Goal: Information Seeking & Learning: Check status

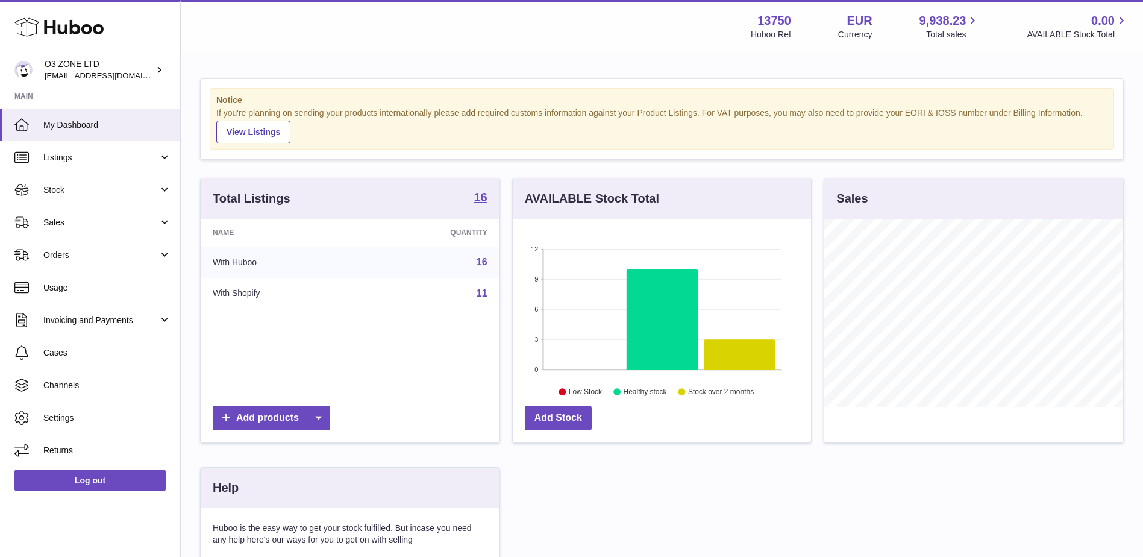
scroll to position [188, 298]
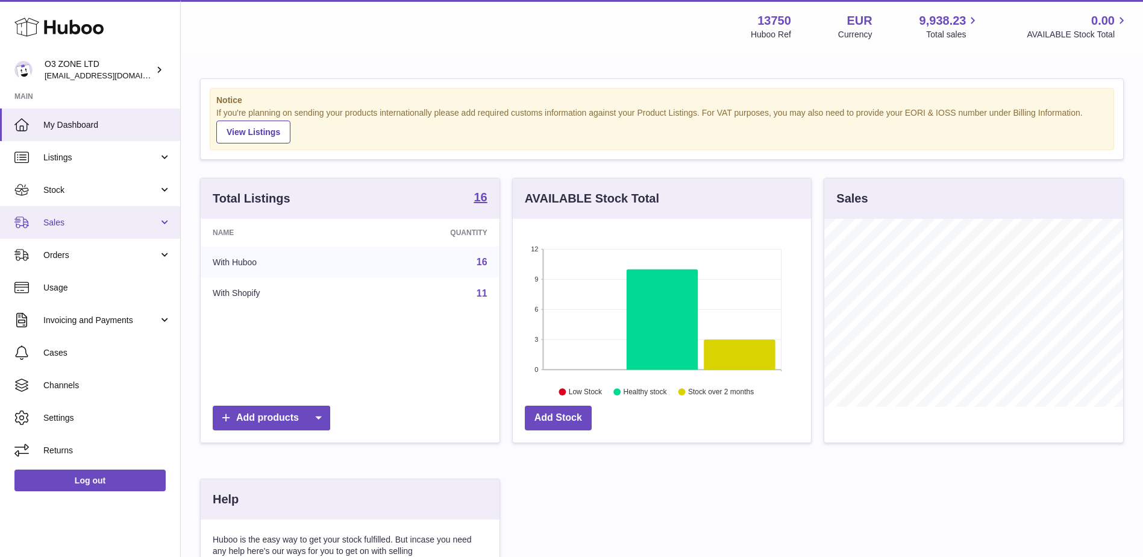
click at [53, 224] on span "Sales" at bounding box center [100, 222] width 115 height 11
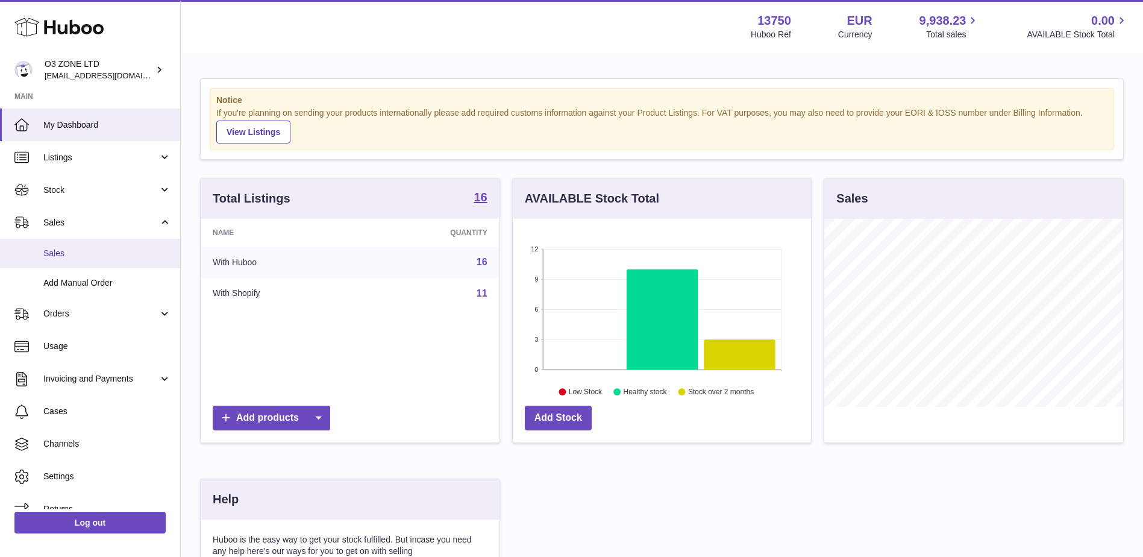
click at [52, 252] on span "Sales" at bounding box center [107, 253] width 128 height 11
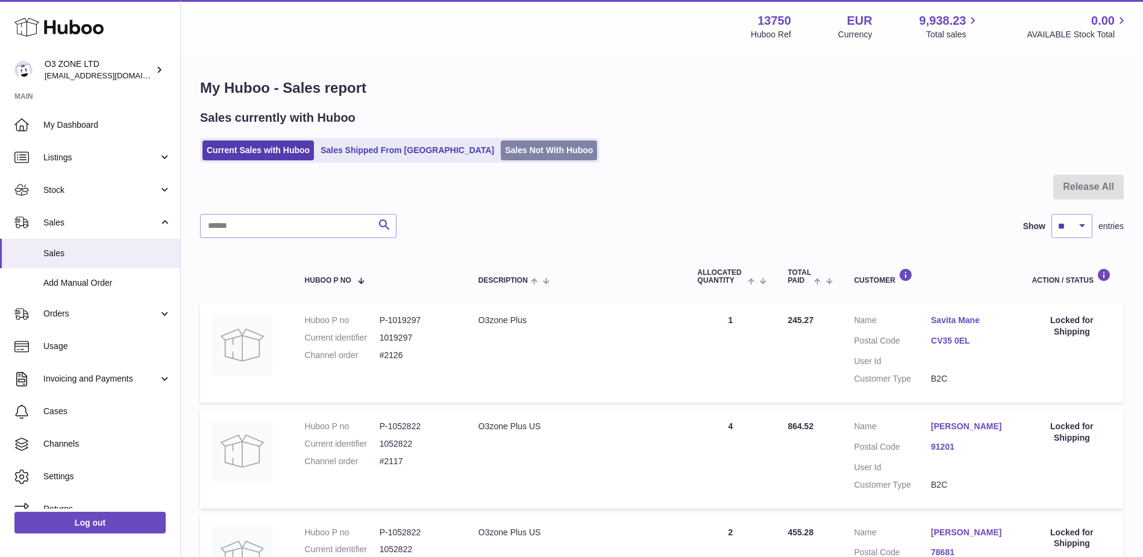
click at [501, 154] on link "Sales Not With Huboo" at bounding box center [549, 150] width 96 height 20
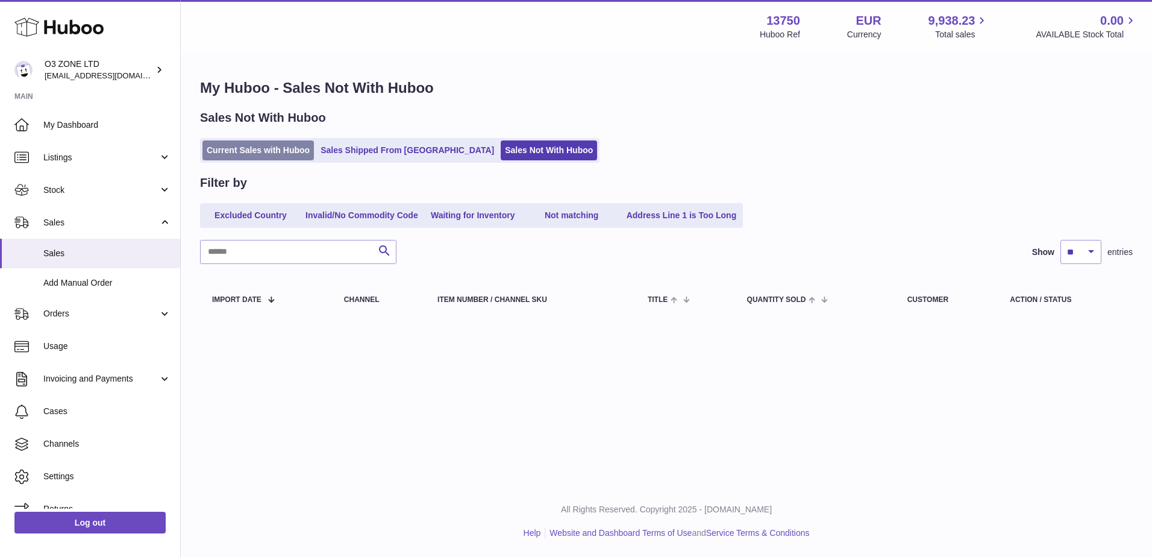
click at [252, 145] on link "Current Sales with Huboo" at bounding box center [259, 150] width 112 height 20
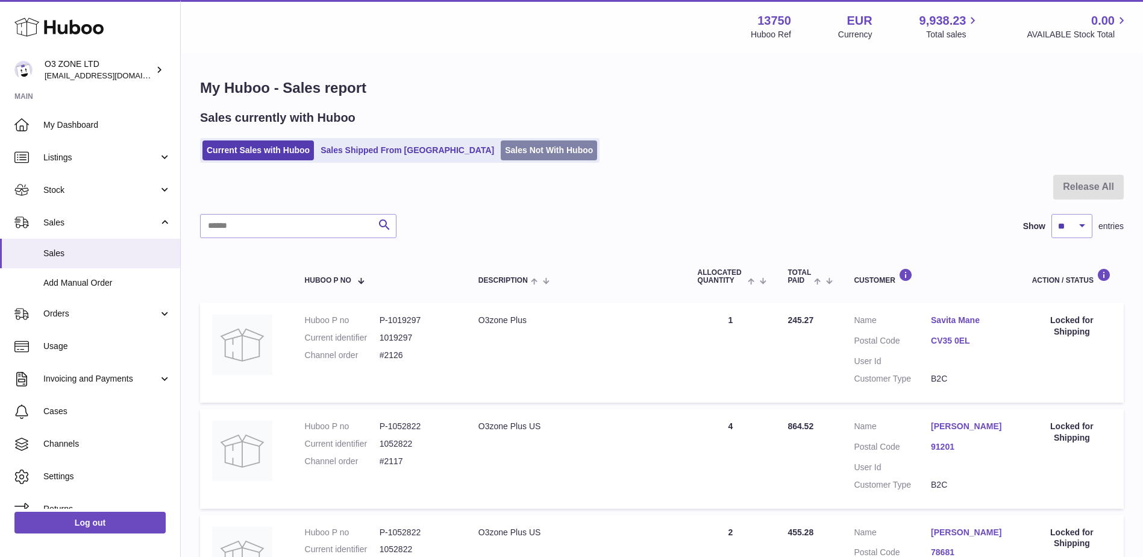
click at [501, 141] on link "Sales Not With Huboo" at bounding box center [549, 150] width 96 height 20
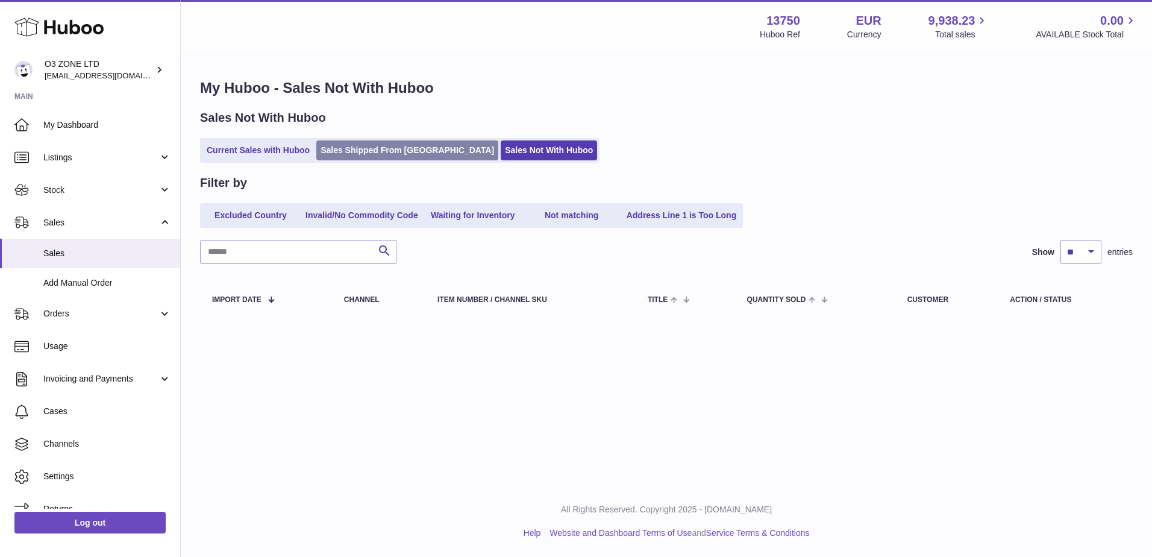
click at [407, 148] on link "Sales Shipped From [GEOGRAPHIC_DATA]" at bounding box center [407, 150] width 182 height 20
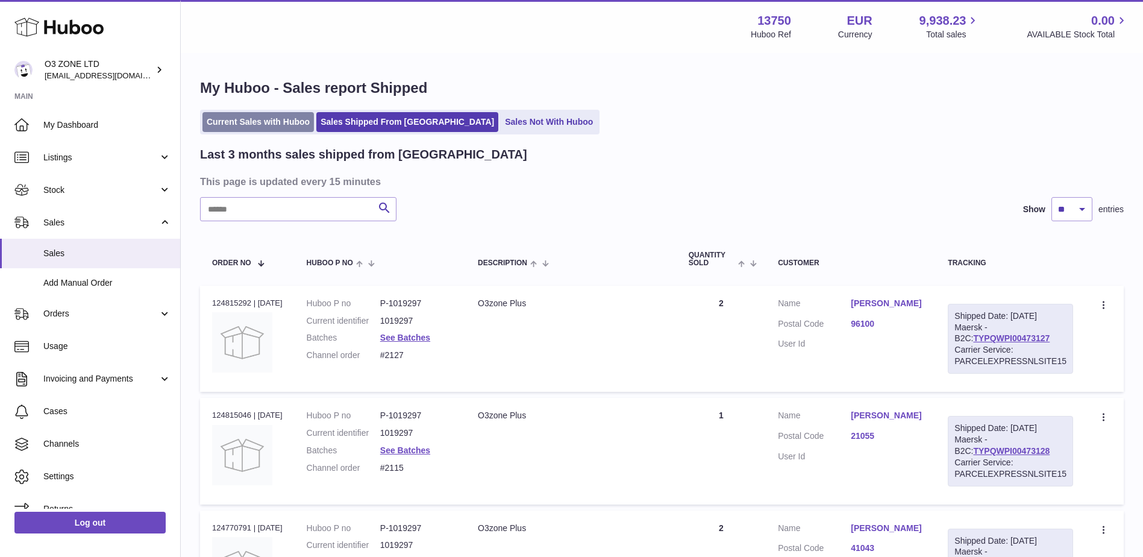
click at [255, 119] on link "Current Sales with Huboo" at bounding box center [259, 122] width 112 height 20
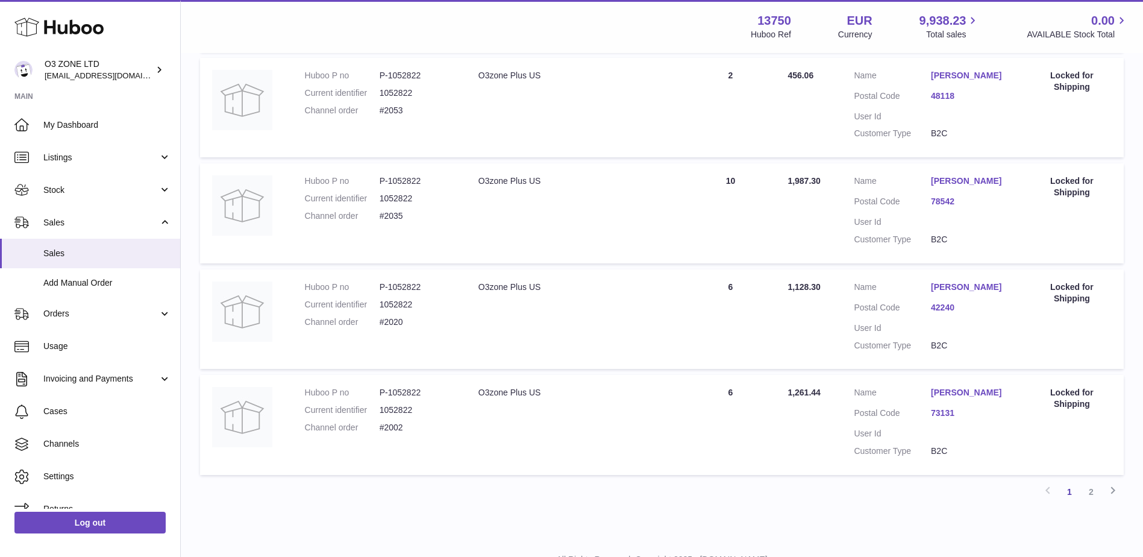
scroll to position [930, 0]
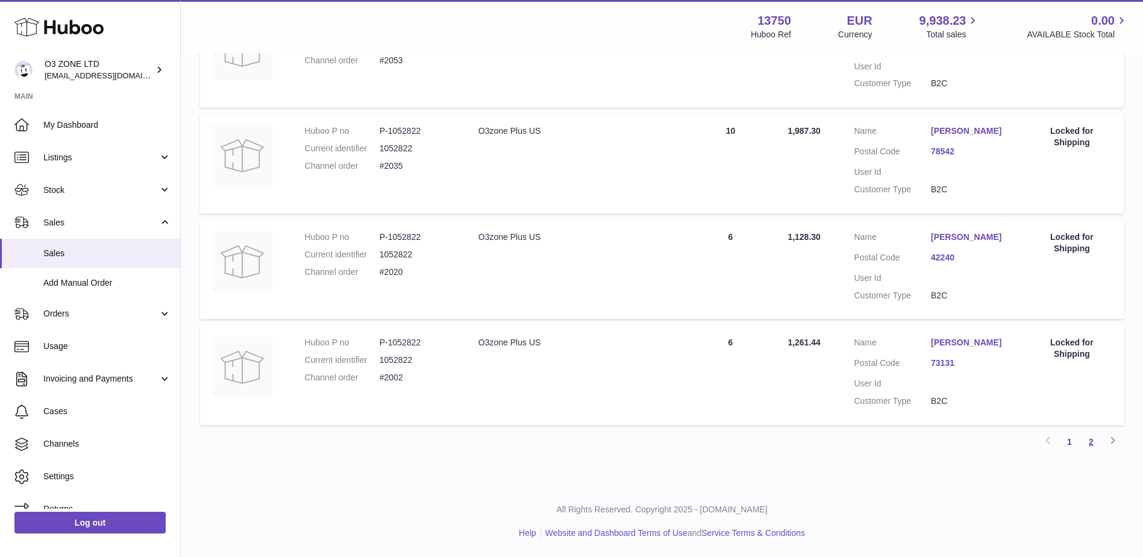
click at [1093, 445] on link "2" at bounding box center [1092, 442] width 22 height 22
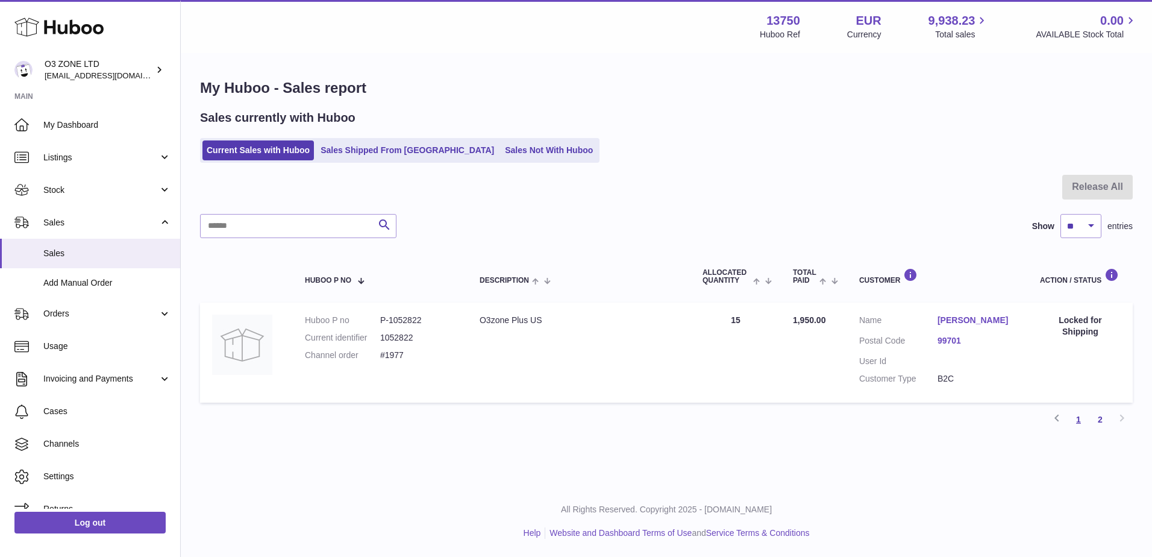
click at [1080, 420] on link "1" at bounding box center [1079, 420] width 22 height 22
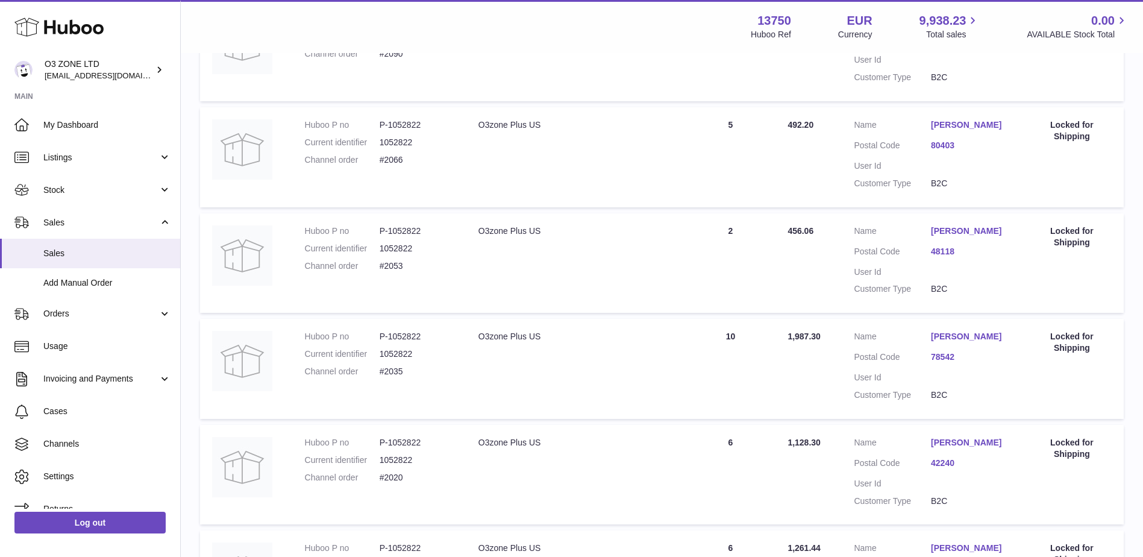
scroll to position [844, 0]
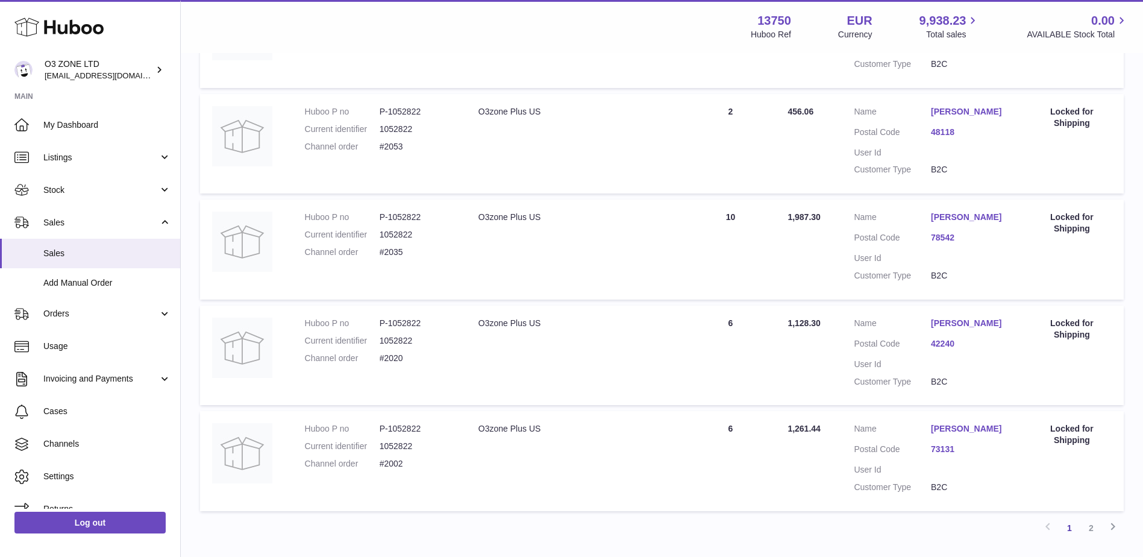
click at [1087, 527] on link "2" at bounding box center [1092, 528] width 22 height 22
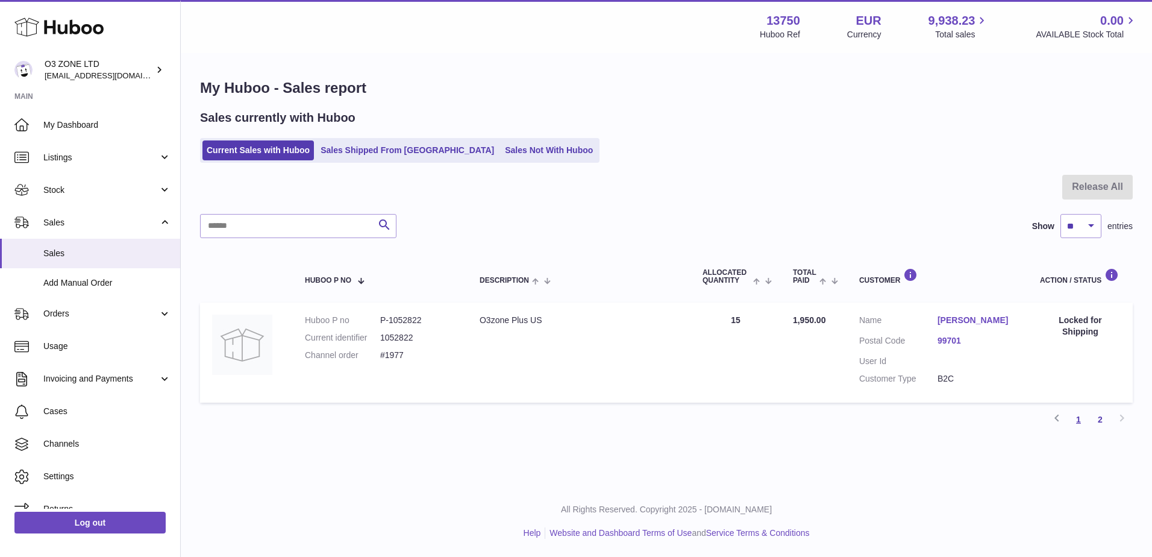
click at [1078, 415] on link "1" at bounding box center [1079, 420] width 22 height 22
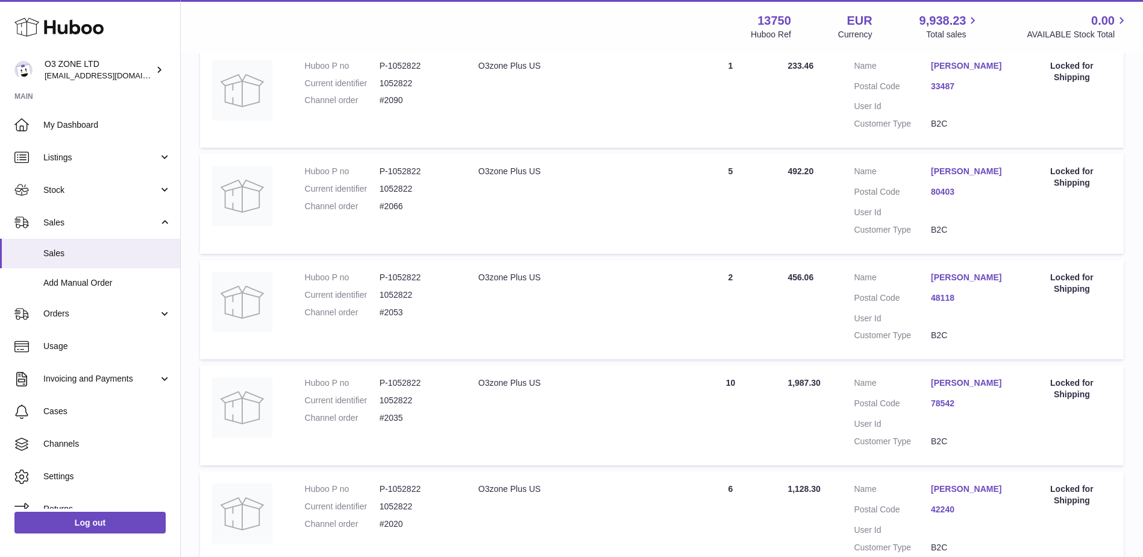
scroll to position [657, 0]
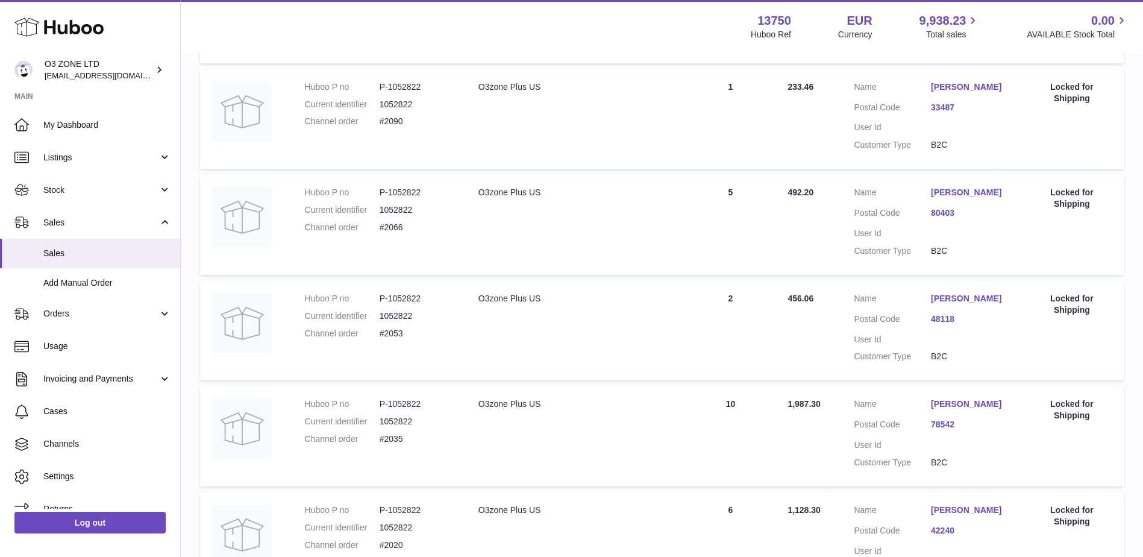
click at [947, 212] on link "80403" at bounding box center [969, 212] width 77 height 11
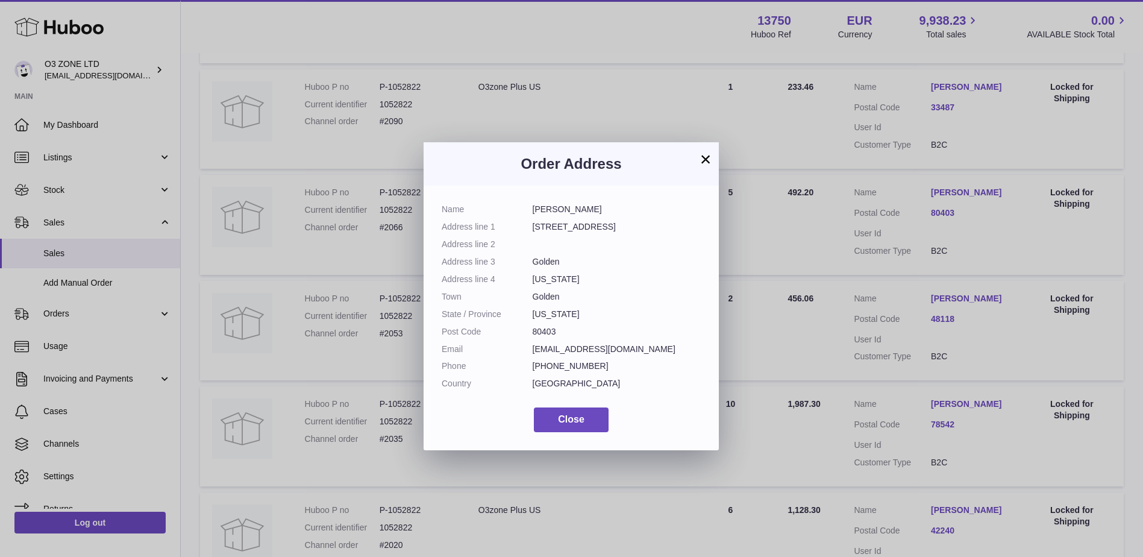
click at [1028, 216] on div "× Order Address Name Gurpreet Gill Address line 1 210 Bear Drive Address line 2…" at bounding box center [571, 296] width 1143 height 557
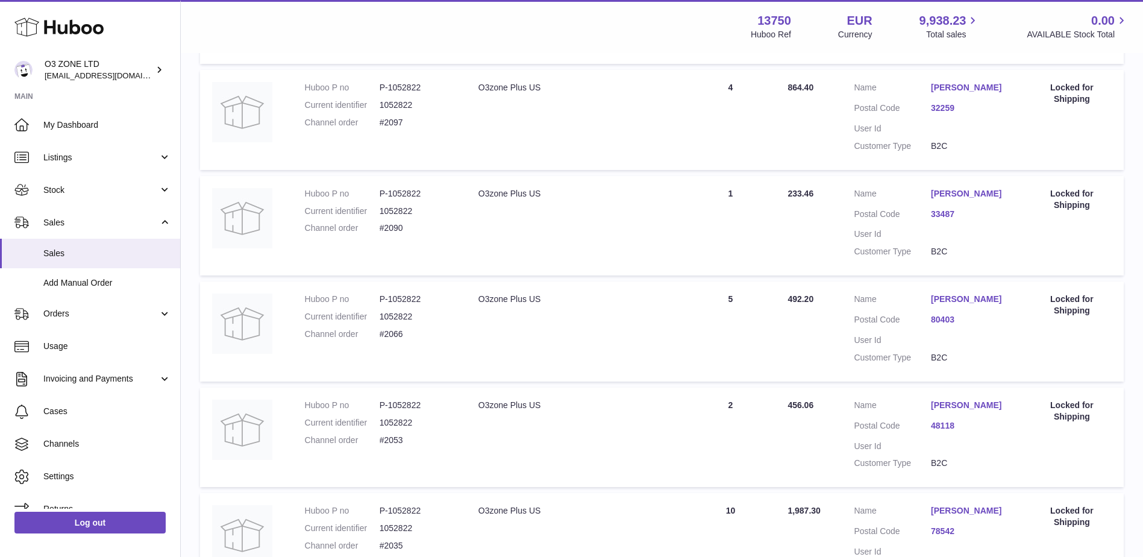
scroll to position [536, 0]
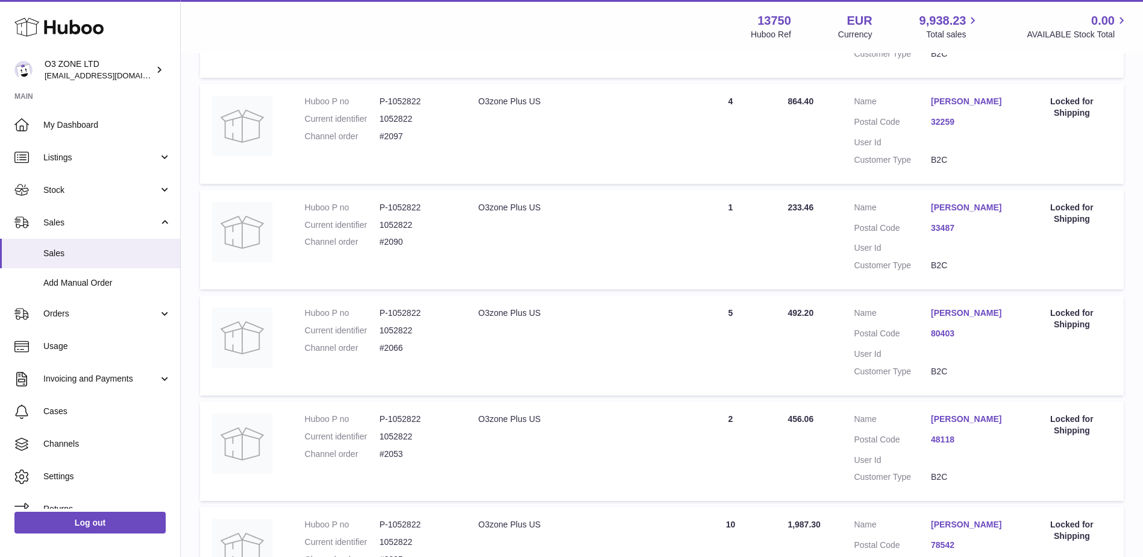
click at [937, 229] on link "33487" at bounding box center [969, 227] width 77 height 11
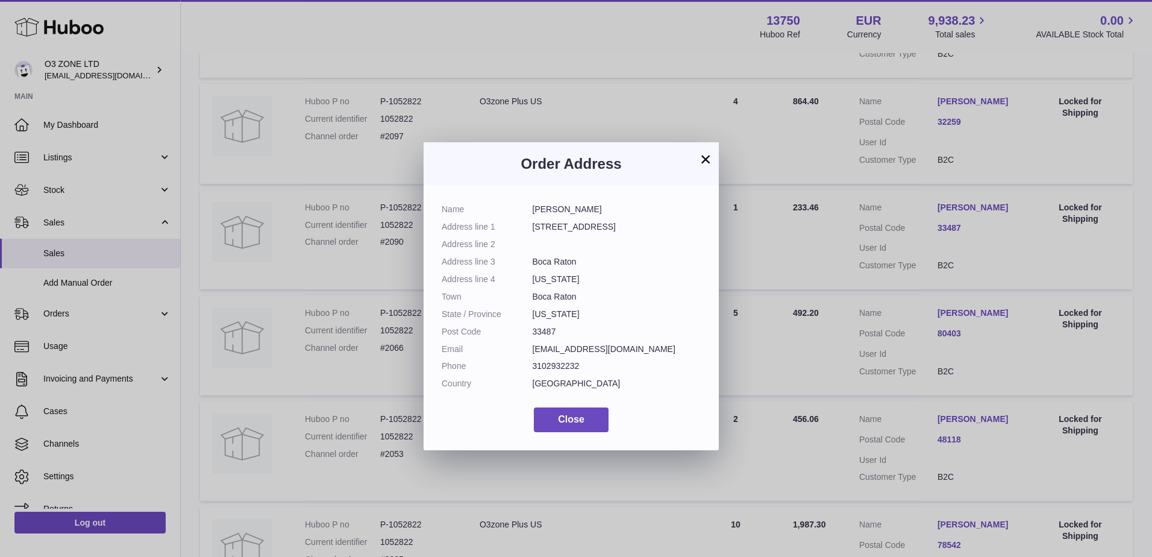
click at [999, 241] on div "× Order Address Name Joe Has Address line 1 3951 Redondo Court Address line 2 A…" at bounding box center [576, 296] width 1152 height 557
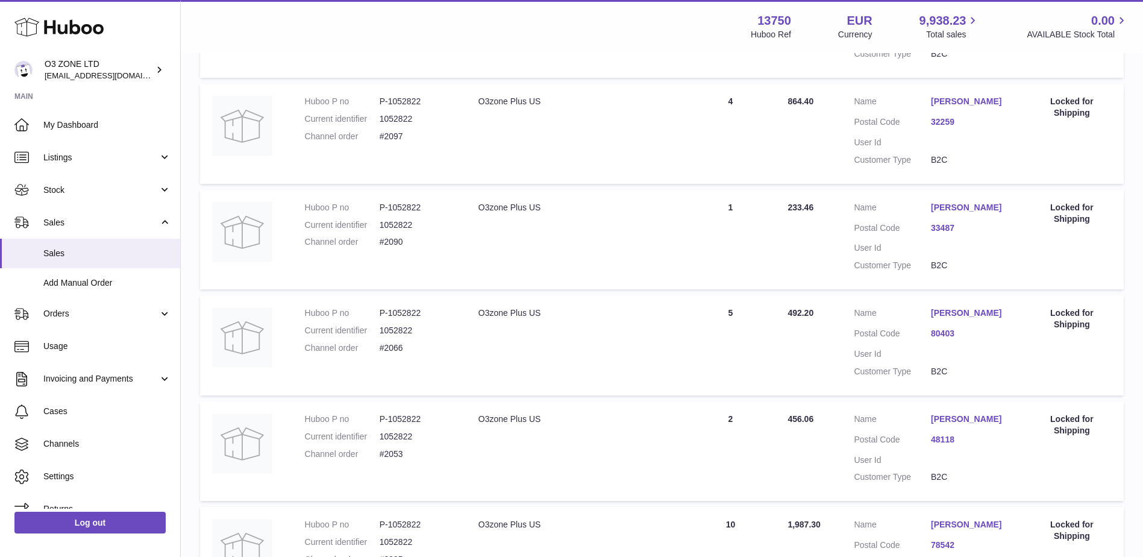
scroll to position [416, 0]
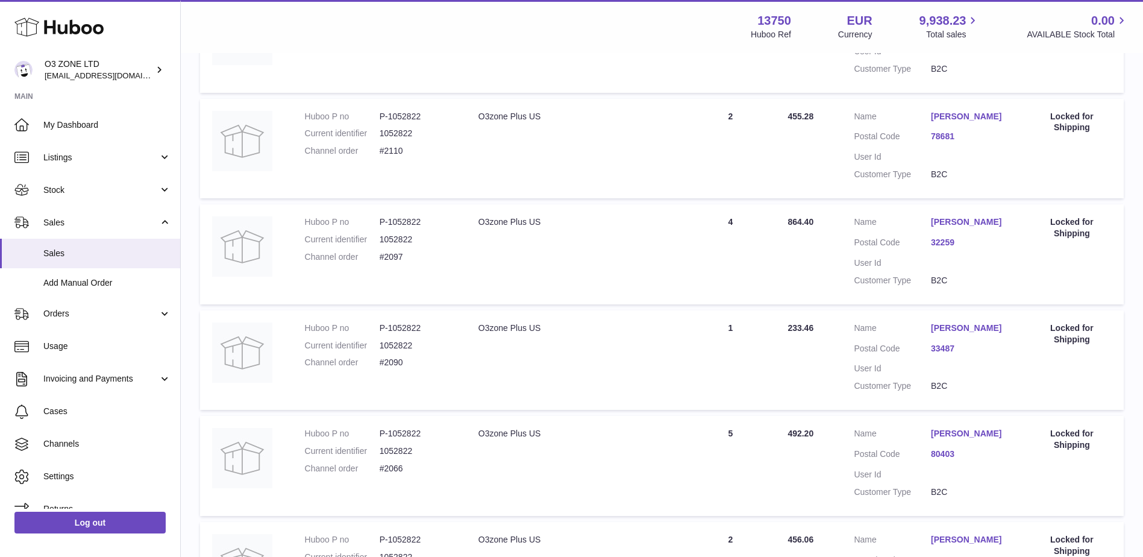
click at [940, 239] on link "32259" at bounding box center [969, 242] width 77 height 11
click at [997, 288] on div at bounding box center [571, 278] width 1143 height 557
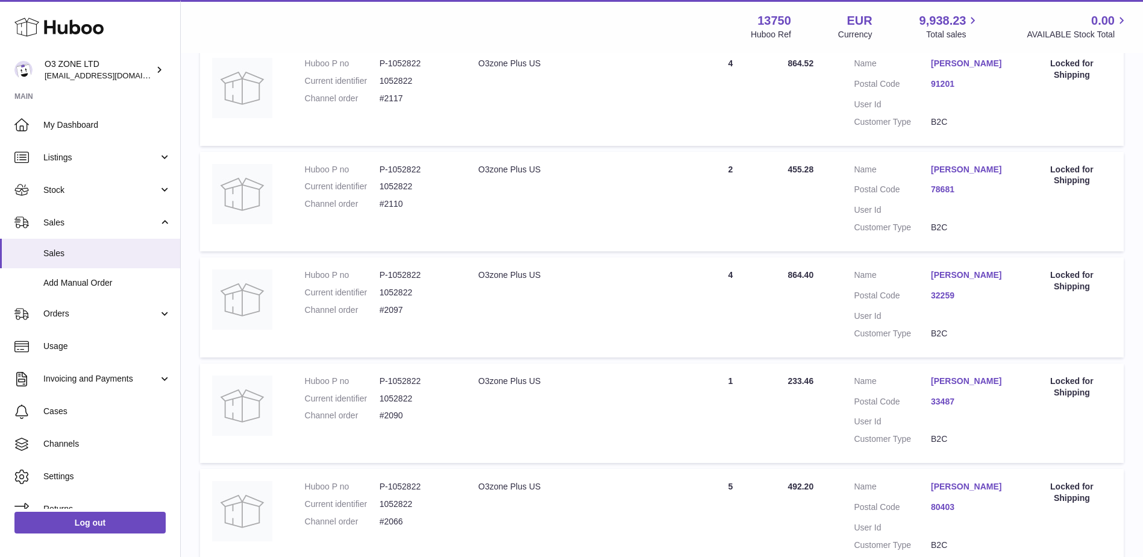
scroll to position [295, 0]
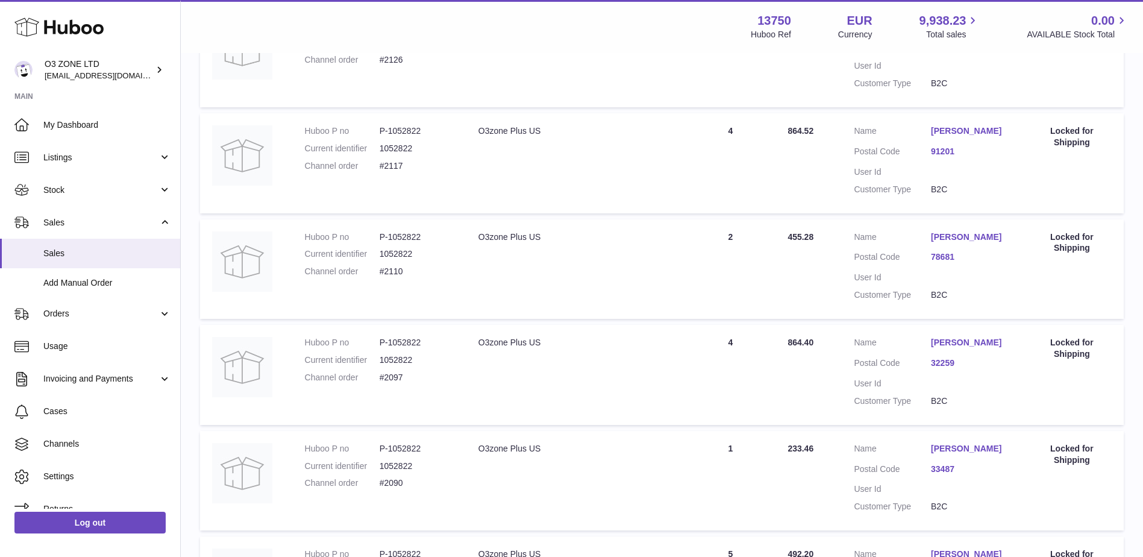
click at [940, 250] on dl "Customer Name Scott Horton Postal Code 78681 User Id Customer Type B2C" at bounding box center [931, 269] width 154 height 76
click at [943, 257] on link "78681" at bounding box center [969, 256] width 77 height 11
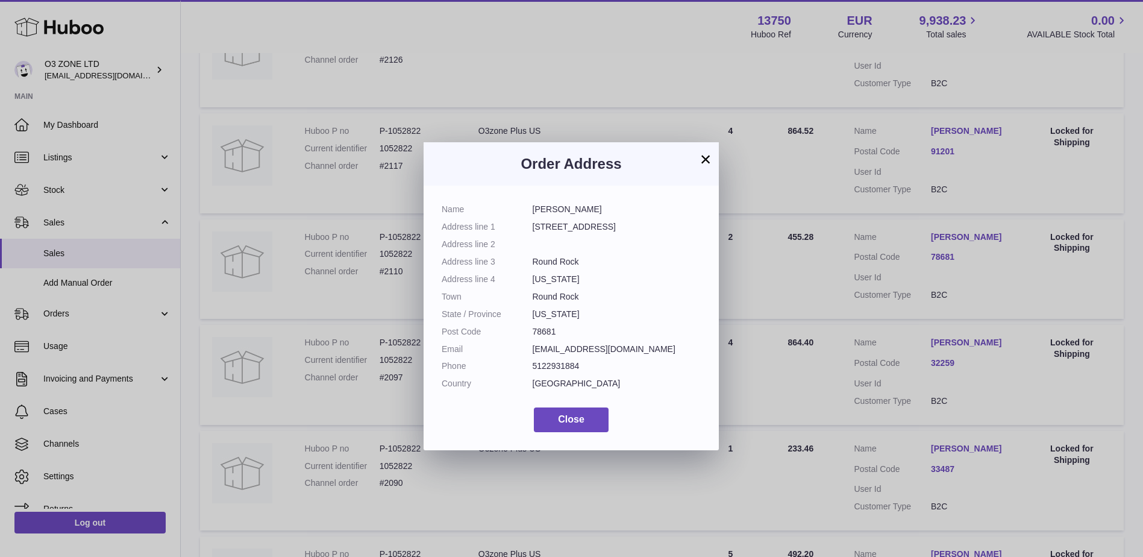
click at [991, 289] on div "× Order Address Name Scott Horton Address line 1 2206 Falkirk Dr Address line 2…" at bounding box center [571, 296] width 1143 height 557
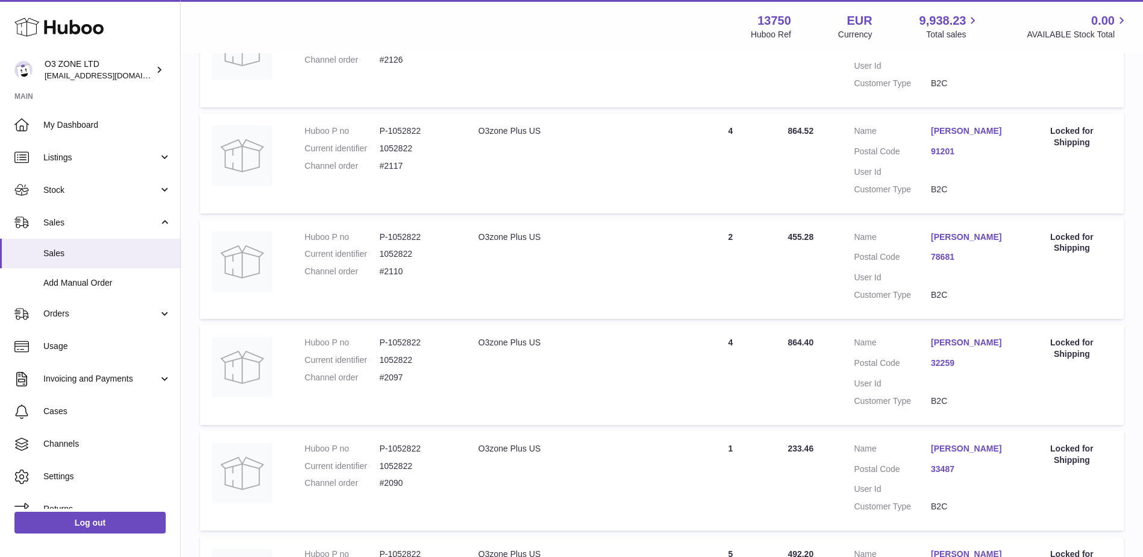
click at [937, 153] on link "91201" at bounding box center [969, 151] width 77 height 11
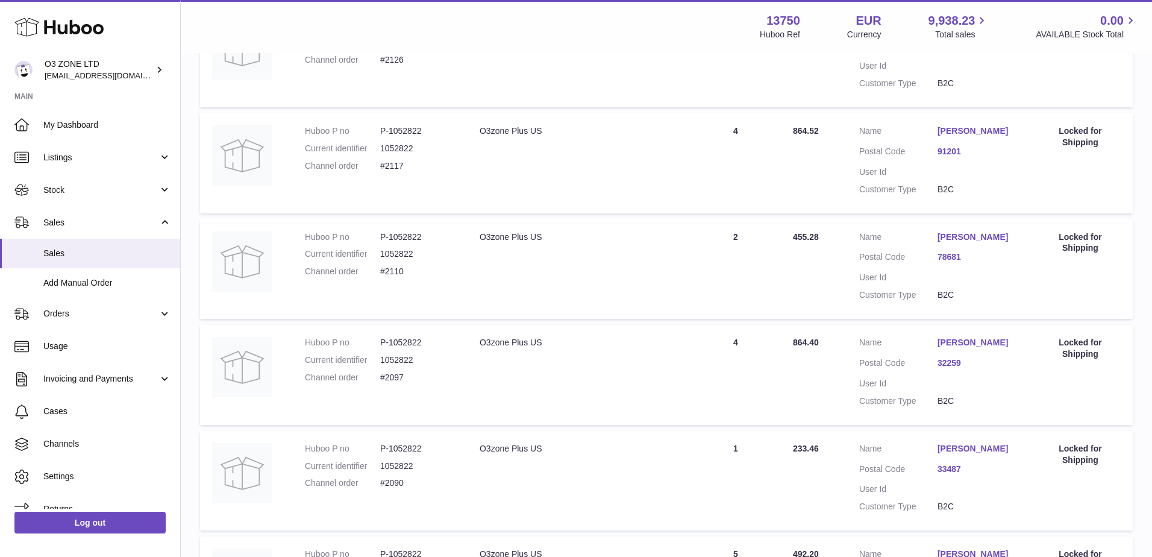
click at [979, 209] on div at bounding box center [576, 278] width 1152 height 557
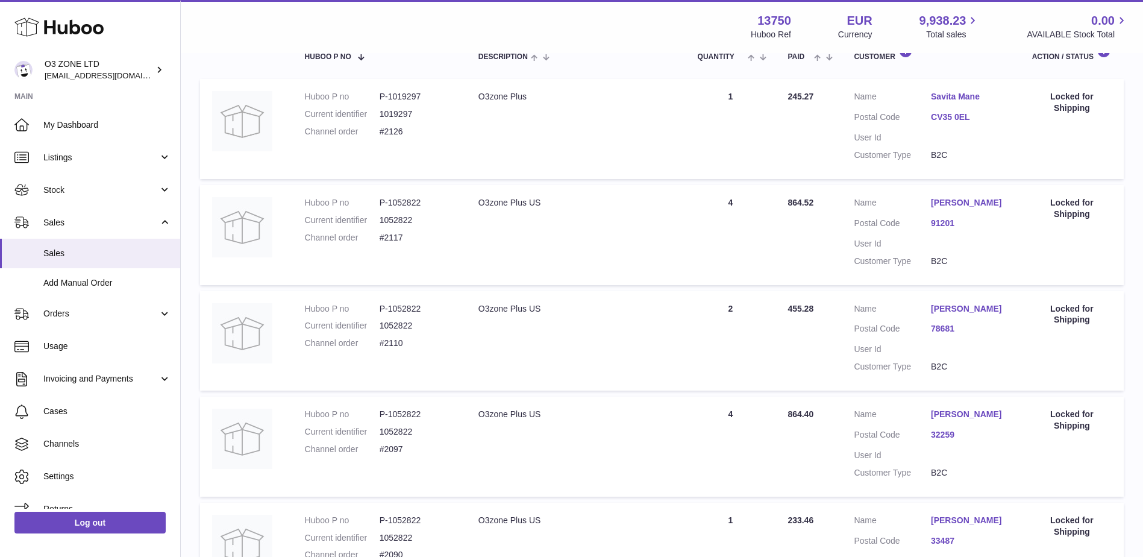
scroll to position [115, 0]
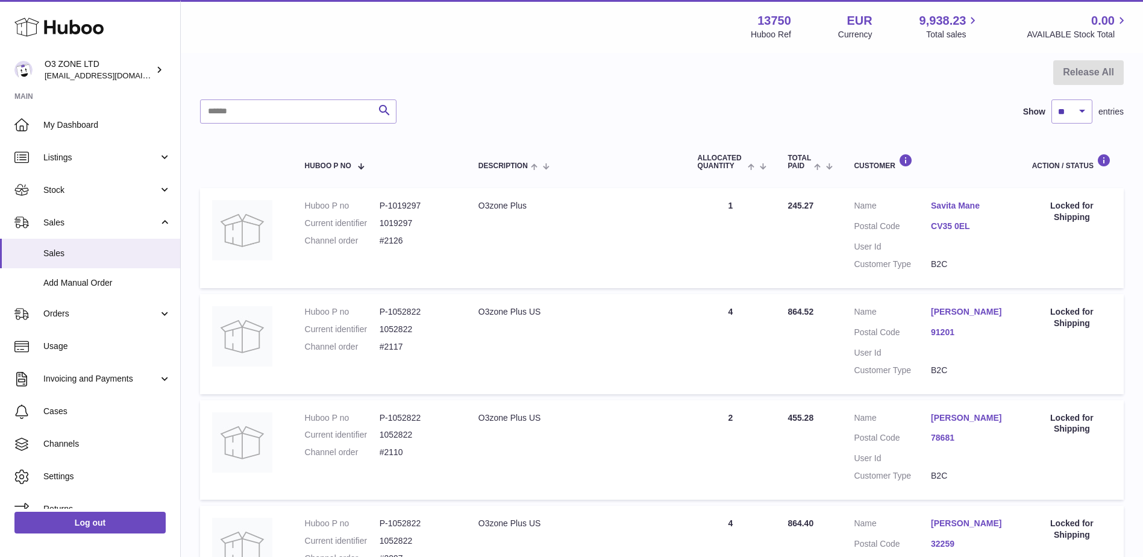
click at [952, 225] on link "CV35 0EL" at bounding box center [969, 226] width 77 height 11
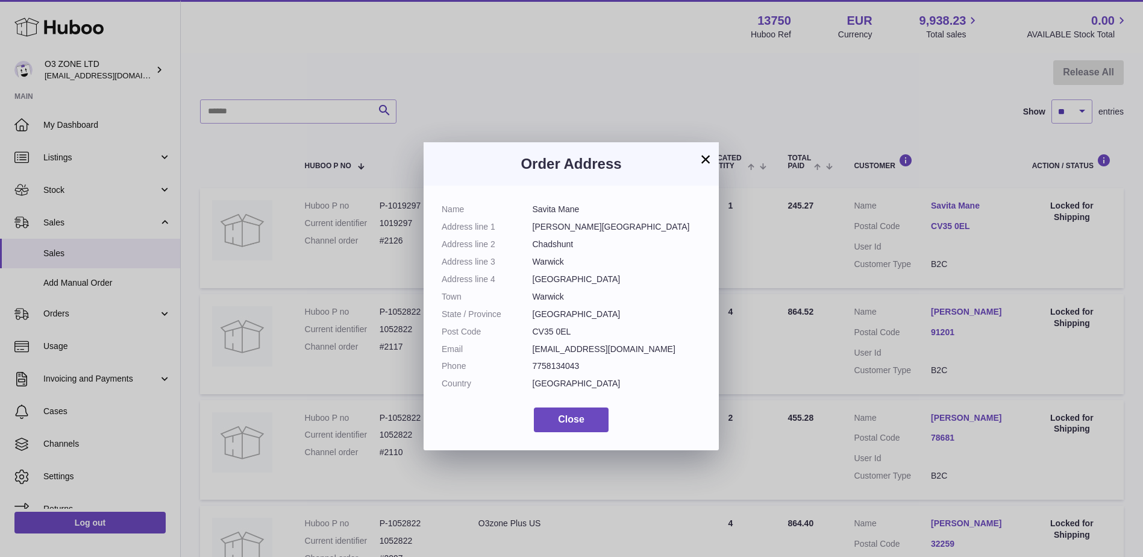
click at [1036, 238] on div "× Order Address Name Savita Mane Address line 1 Bloxham Barn Farm Address line …" at bounding box center [571, 296] width 1143 height 557
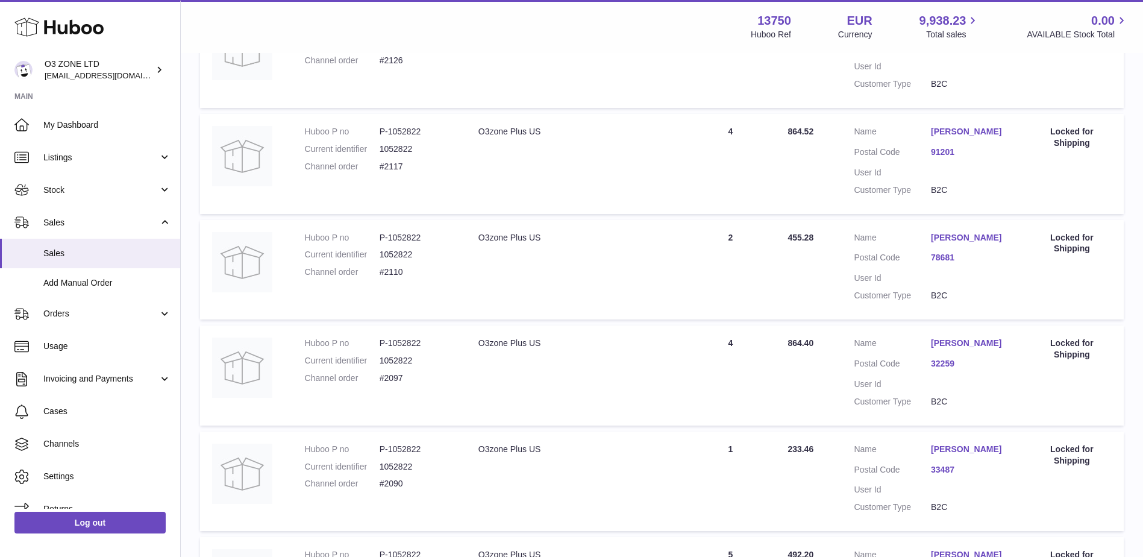
scroll to position [295, 0]
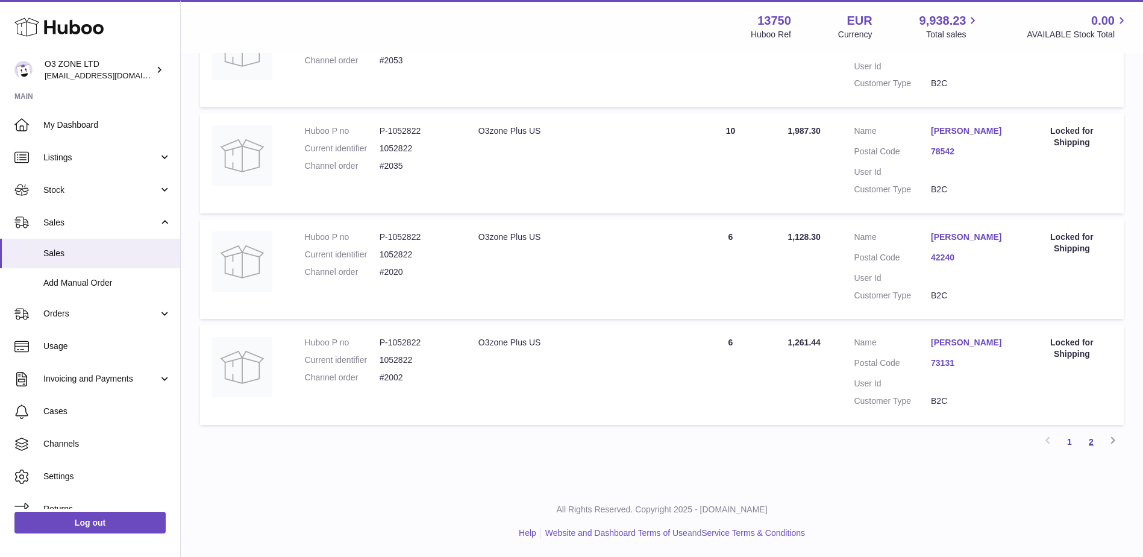
click at [1095, 439] on link "2" at bounding box center [1092, 442] width 22 height 22
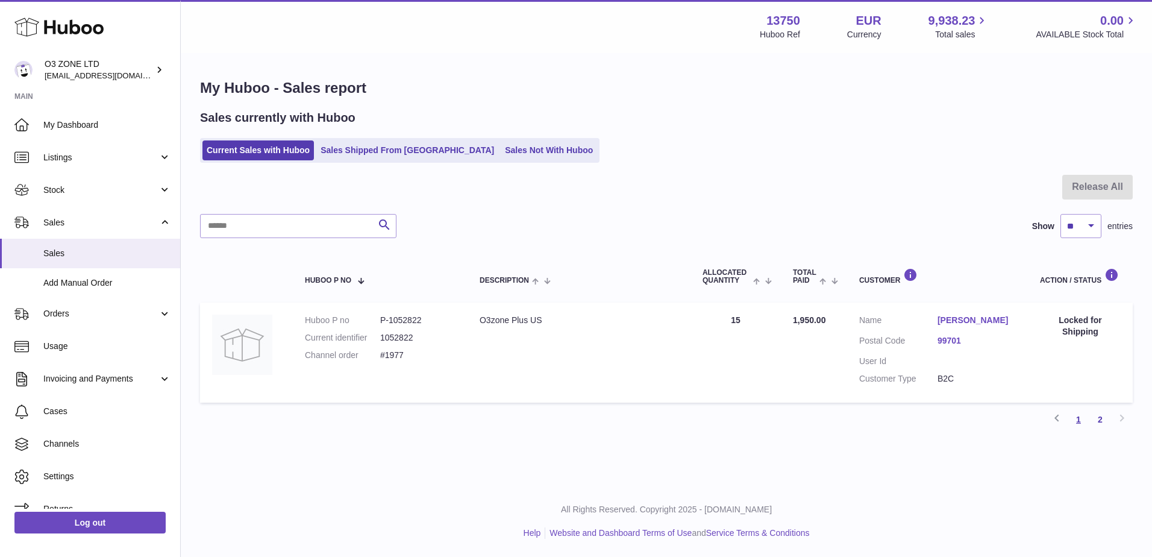
click at [1078, 421] on link "1" at bounding box center [1079, 420] width 22 height 22
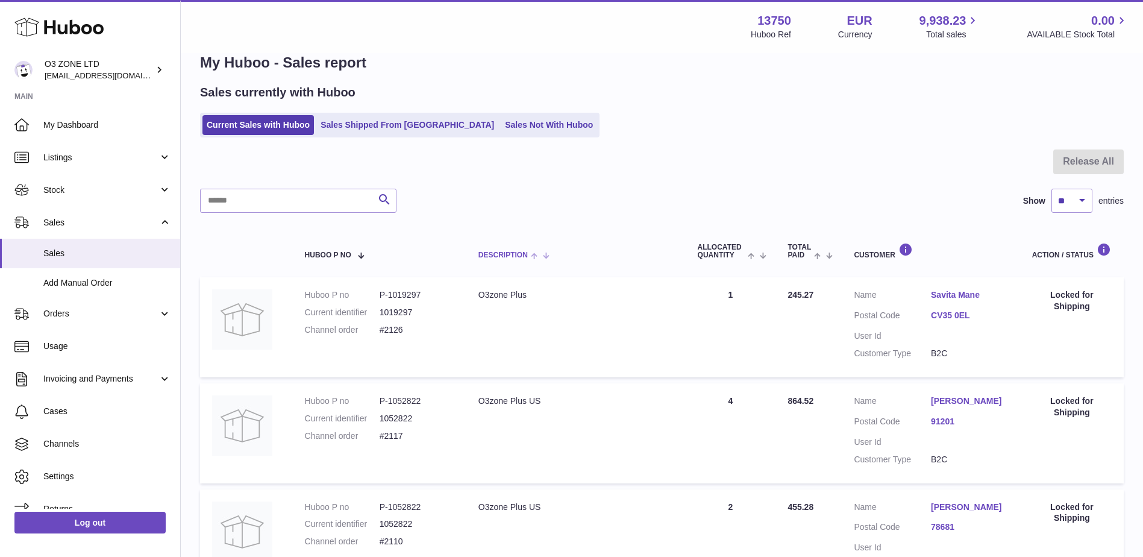
scroll to position [60, 0]
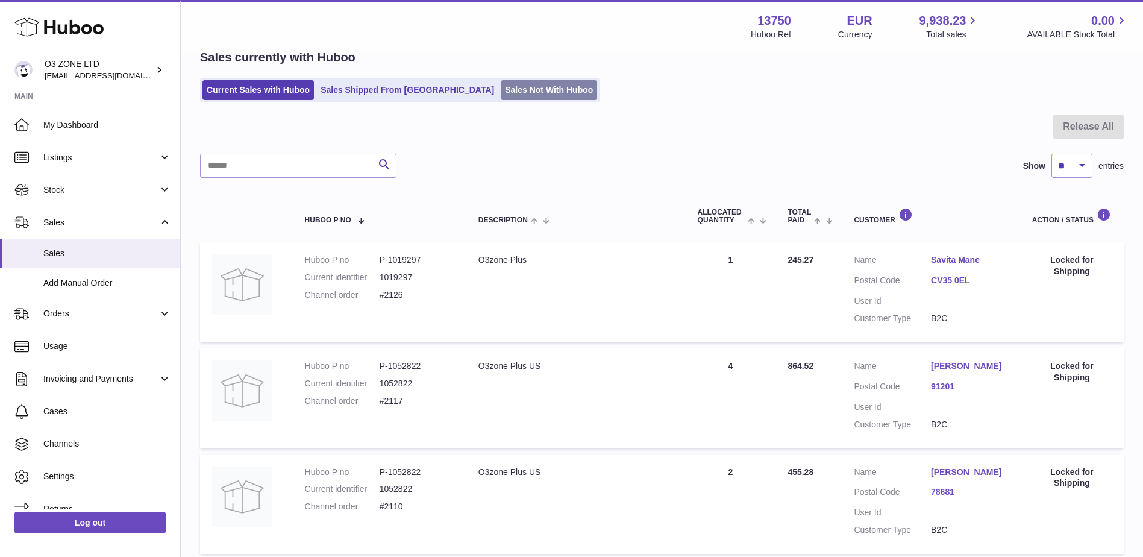
click at [501, 84] on link "Sales Not With Huboo" at bounding box center [549, 90] width 96 height 20
